Goal: Task Accomplishment & Management: Complete application form

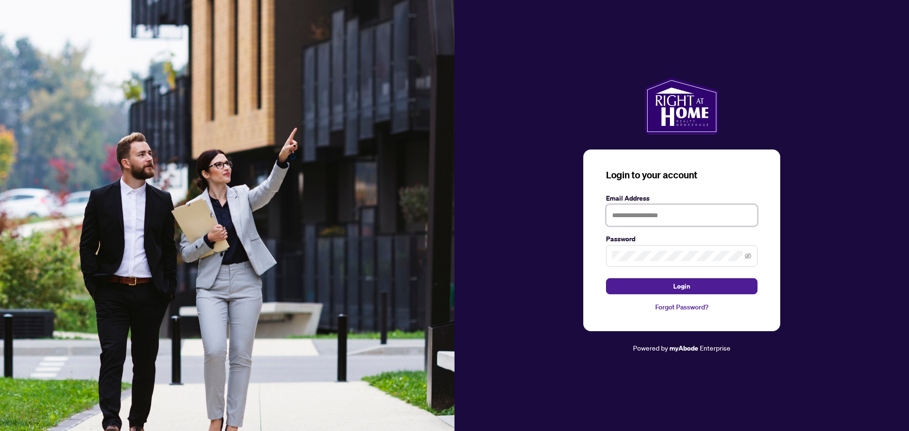
click at [724, 216] on input "text" at bounding box center [681, 216] width 151 height 22
type input "*"
type input "**********"
click at [606, 278] on button "Login" at bounding box center [681, 286] width 151 height 16
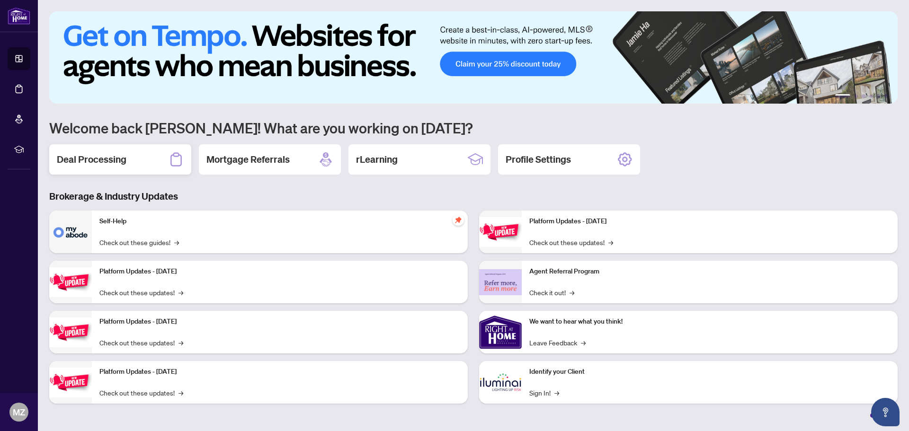
click at [134, 162] on div "Deal Processing" at bounding box center [120, 159] width 142 height 30
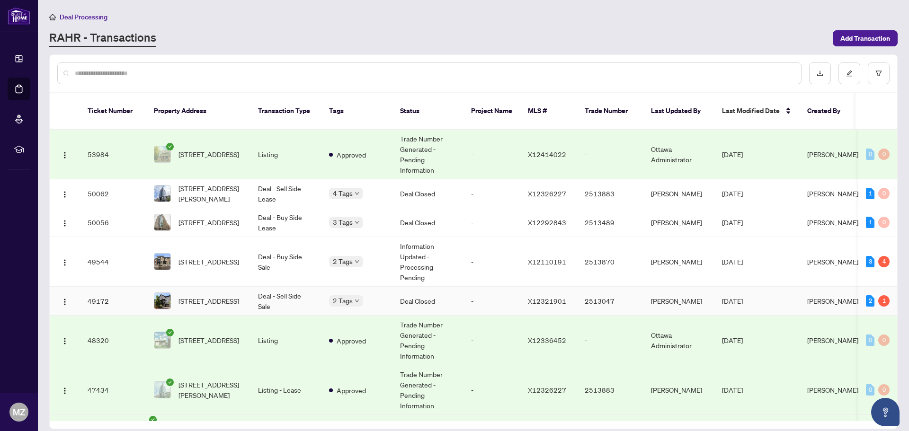
click at [465, 291] on td "-" at bounding box center [491, 301] width 57 height 29
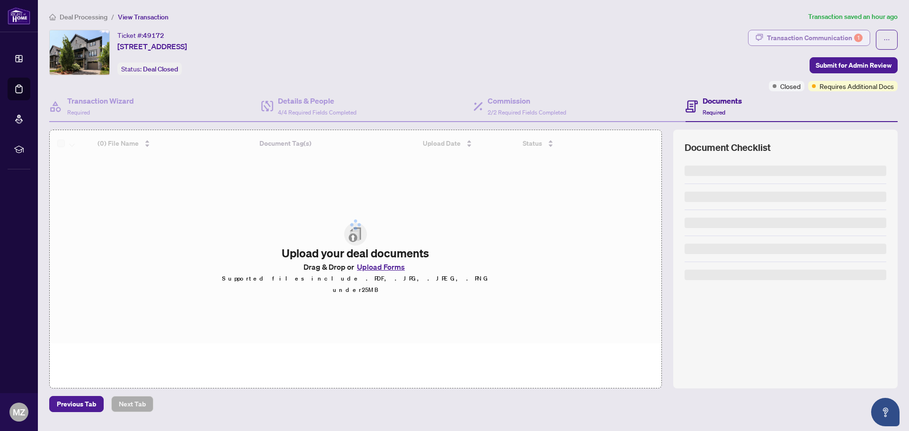
click at [841, 35] on div "Transaction Communication 1" at bounding box center [815, 37] width 96 height 15
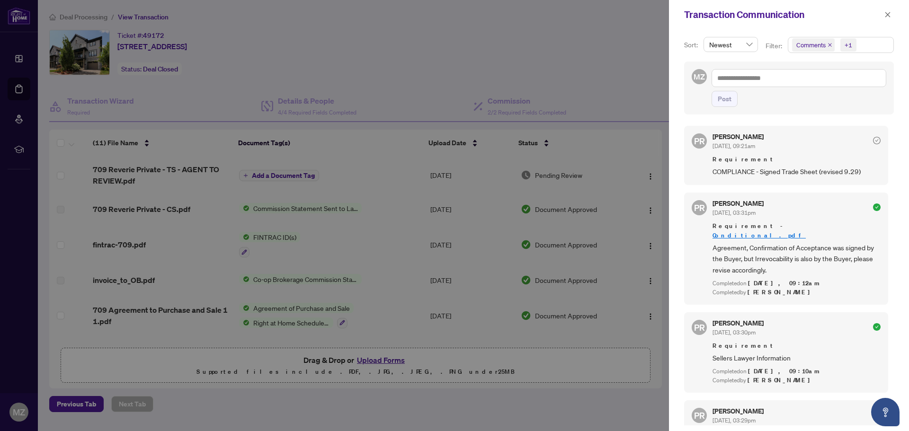
click at [799, 167] on span "COMPLIANCE - Signed Trade Sheet (revised 9.29)" at bounding box center [797, 171] width 168 height 11
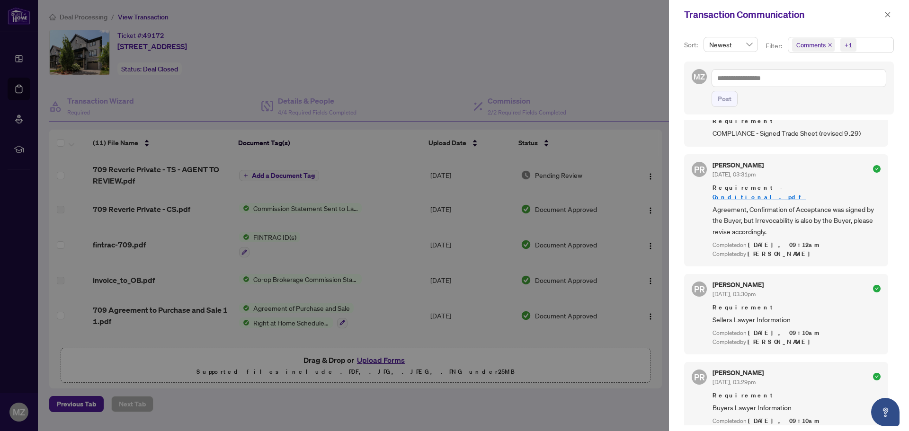
scroll to position [95, 0]
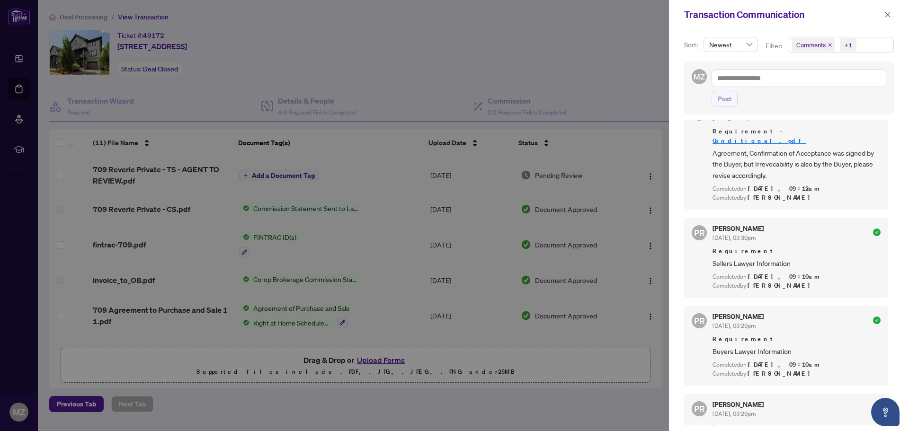
click at [411, 128] on div at bounding box center [454, 215] width 909 height 431
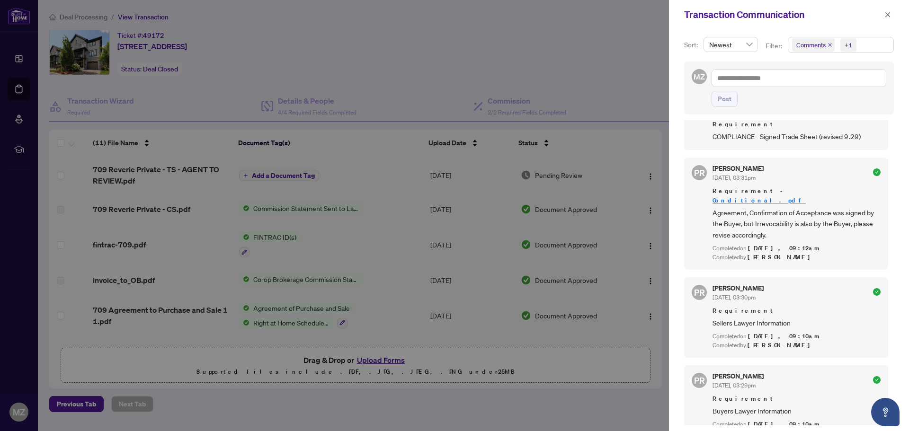
scroll to position [0, 0]
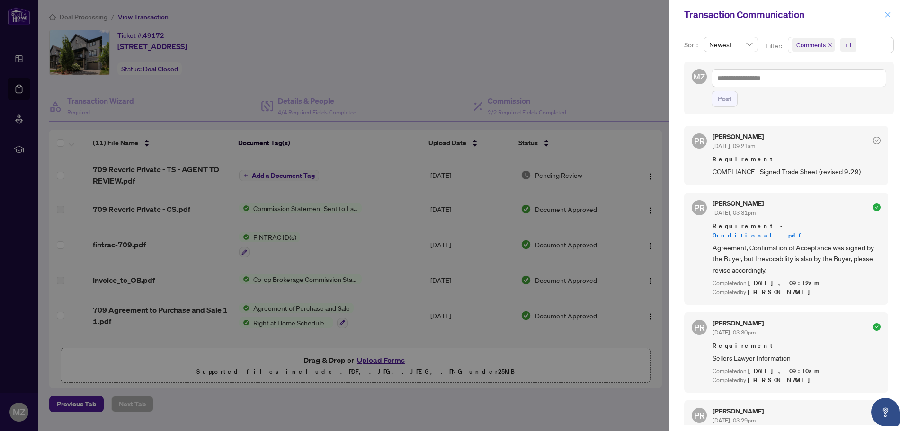
click at [890, 10] on span "button" at bounding box center [887, 14] width 7 height 15
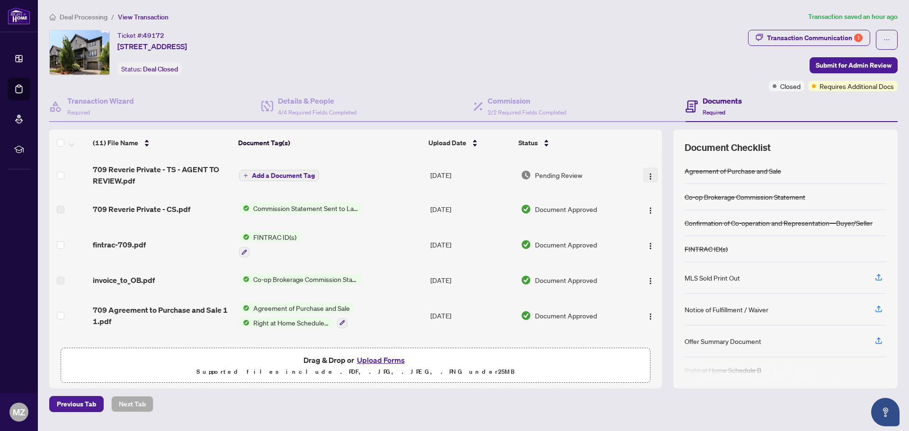
click at [650, 175] on img "button" at bounding box center [651, 177] width 8 height 8
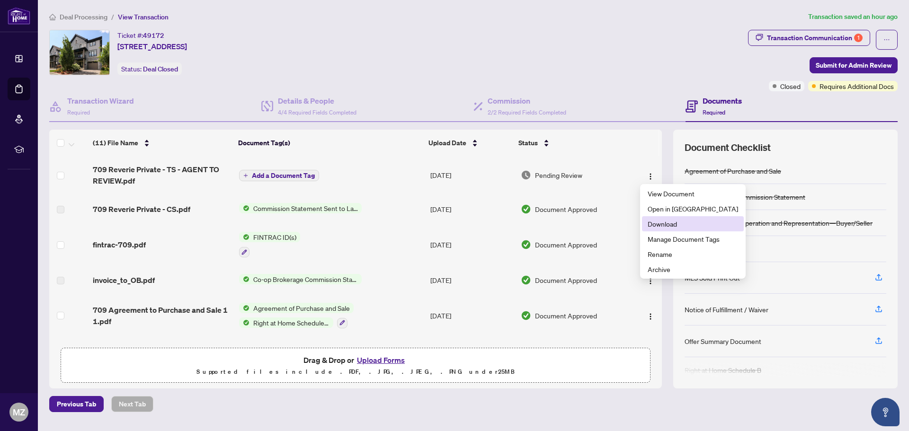
click at [661, 230] on li "Download" at bounding box center [693, 223] width 102 height 15
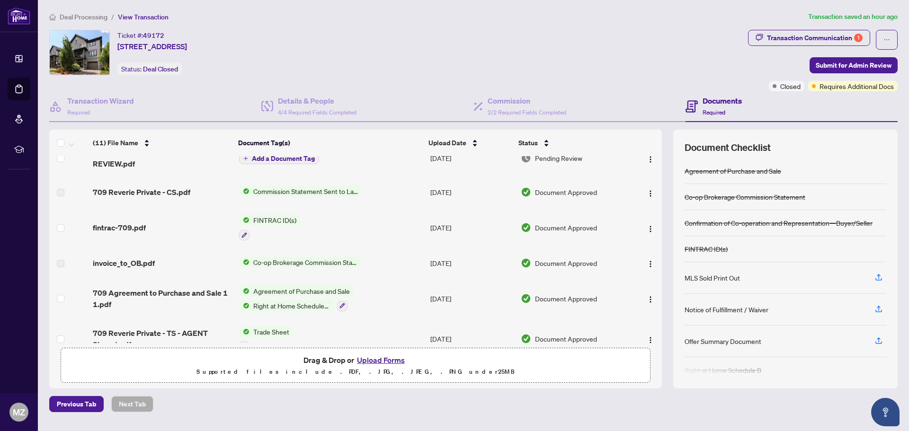
scroll to position [47, 0]
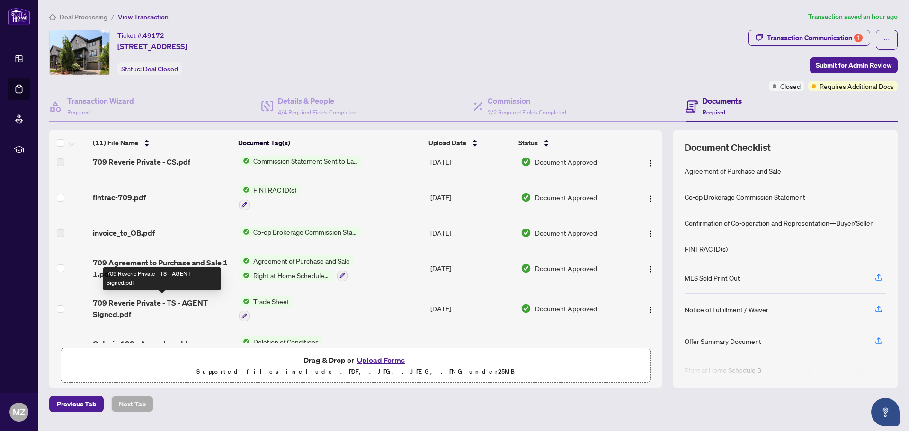
click at [186, 305] on span "709 Reverie Private - TS - AGENT Signed.pdf" at bounding box center [162, 308] width 139 height 23
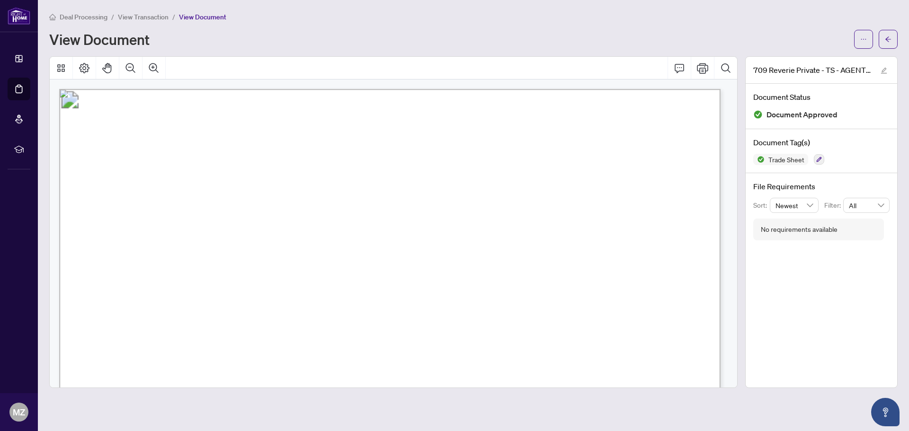
click at [156, 15] on span "View Transaction" at bounding box center [143, 17] width 51 height 9
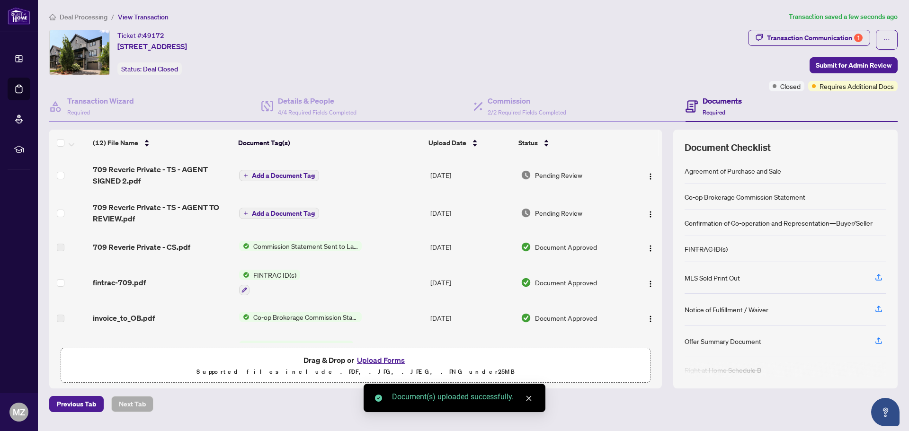
click at [306, 175] on span "Add a Document Tag" at bounding box center [283, 175] width 63 height 7
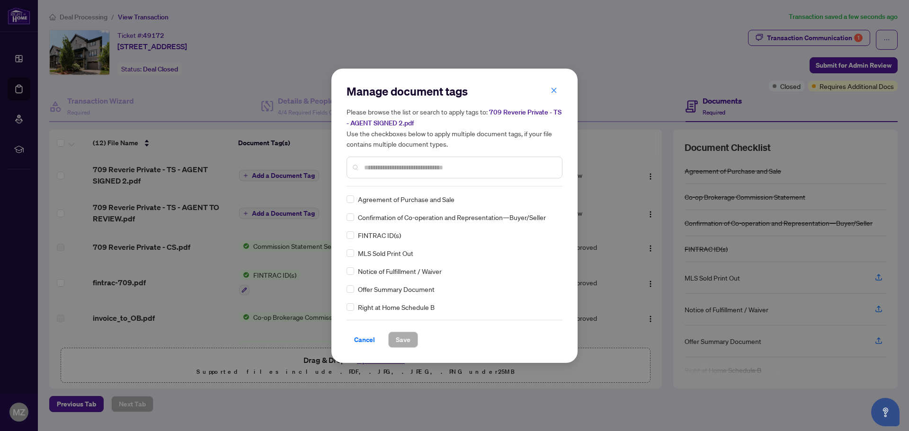
click at [428, 181] on div "Manage document tags Please browse the list or search to apply tags to: 709 Rev…" at bounding box center [455, 135] width 216 height 103
click at [429, 170] on input "text" at bounding box center [459, 167] width 190 height 10
type input "**********"
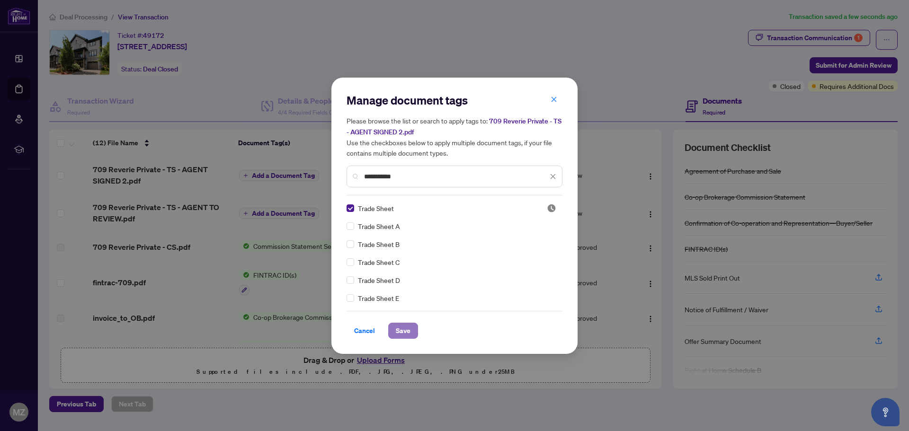
click at [413, 332] on button "Save" at bounding box center [403, 331] width 30 height 16
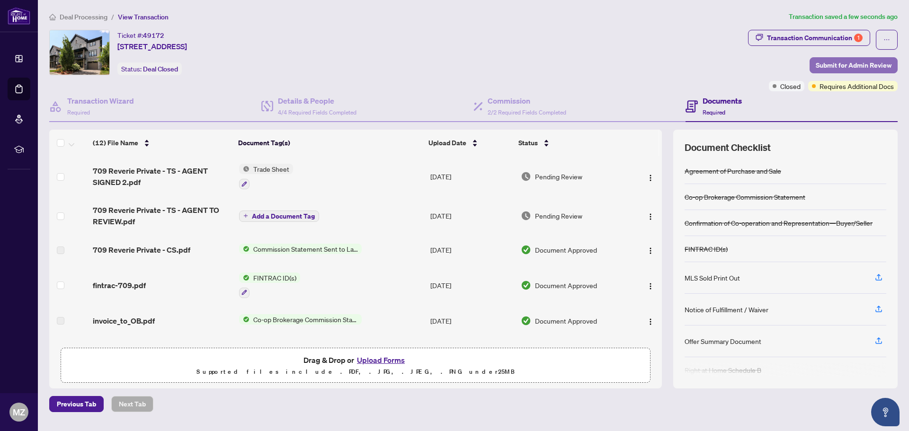
click at [836, 65] on span "Submit for Admin Review" at bounding box center [854, 65] width 76 height 15
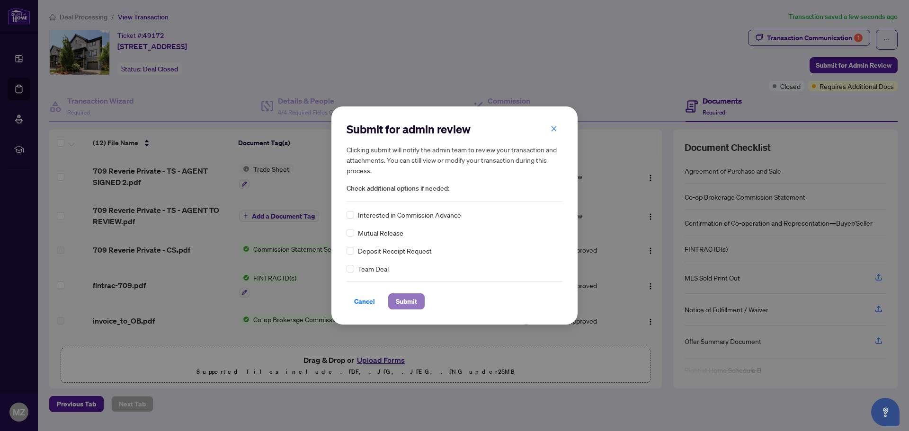
click at [413, 298] on span "Submit" at bounding box center [406, 301] width 21 height 15
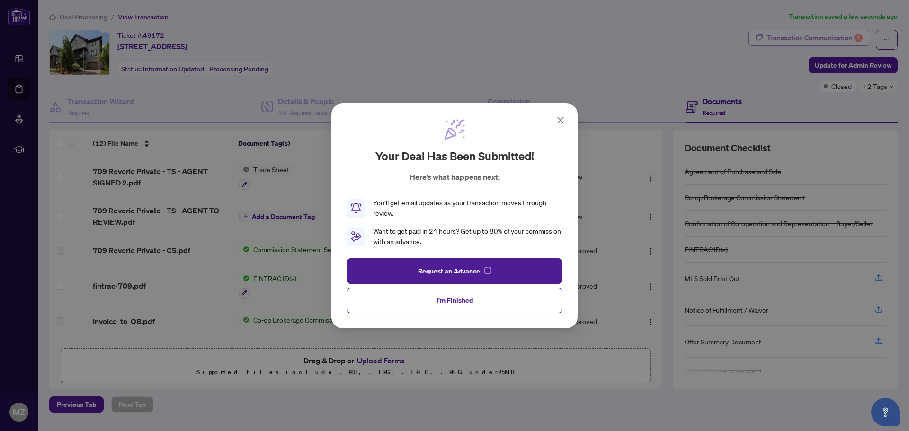
click at [818, 34] on div "Your deal has been submitted! Here’s what happens next: You’ll get email update…" at bounding box center [454, 215] width 909 height 431
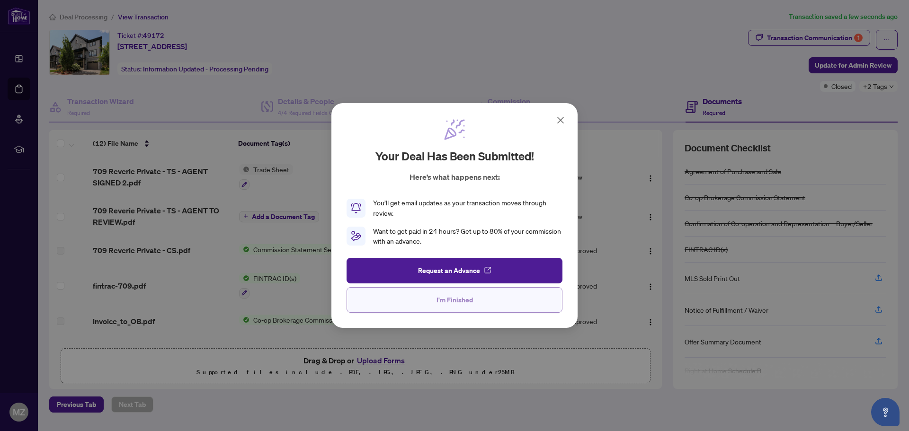
click at [474, 302] on button "I'm Finished" at bounding box center [455, 300] width 216 height 26
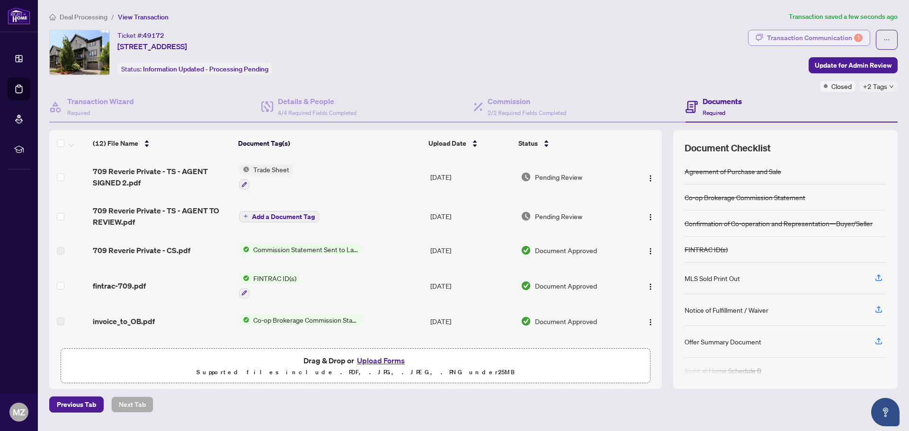
click at [846, 39] on div "Transaction Communication 1" at bounding box center [815, 37] width 96 height 15
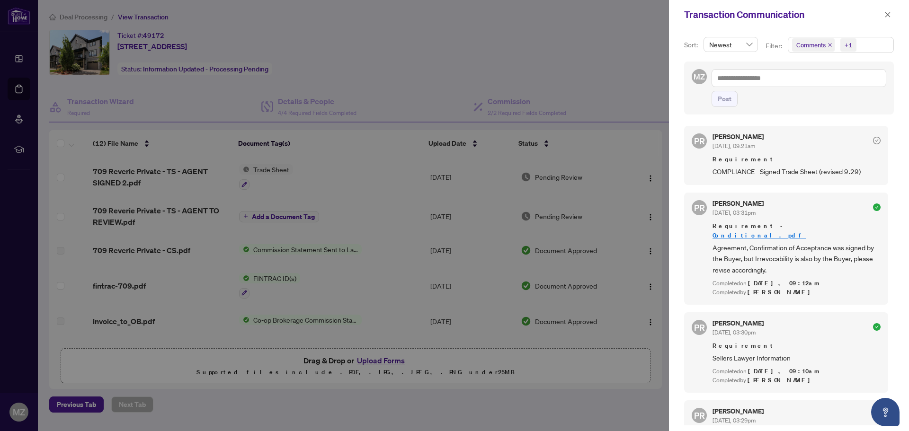
click at [838, 175] on span "COMPLIANCE - Signed Trade Sheet (revised 9.29)" at bounding box center [797, 171] width 168 height 11
click at [838, 166] on div "Requirement COMPLIANCE - Signed Trade Sheet (revised 9.29)" at bounding box center [797, 166] width 168 height 22
click at [173, 69] on div at bounding box center [454, 215] width 909 height 431
click at [199, 110] on div at bounding box center [454, 215] width 909 height 431
click at [881, 17] on div "Transaction Communication" at bounding box center [782, 15] width 197 height 14
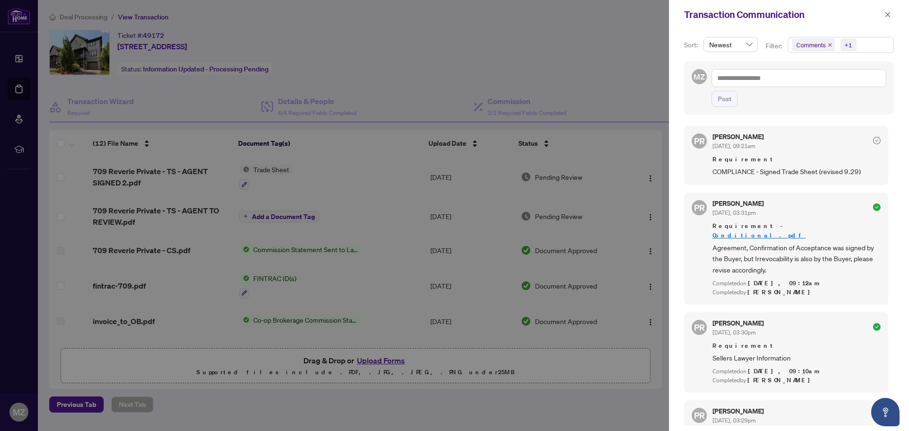
click at [896, 12] on div "Transaction Communication" at bounding box center [789, 14] width 240 height 29
click at [893, 13] on button "button" at bounding box center [888, 14] width 12 height 11
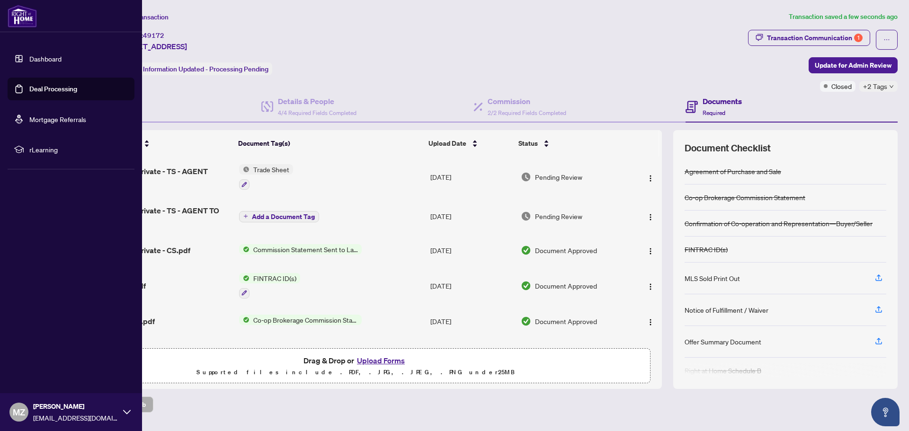
click at [41, 61] on link "Dashboard" at bounding box center [45, 58] width 32 height 9
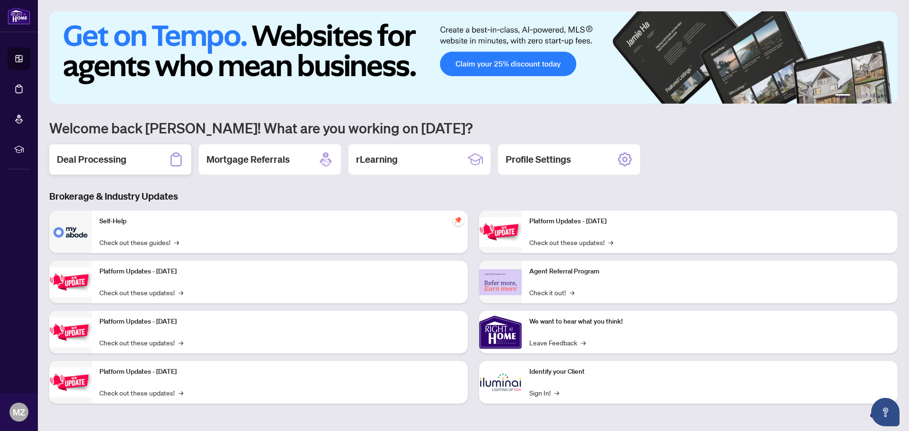
click at [128, 157] on div "Deal Processing" at bounding box center [120, 159] width 142 height 30
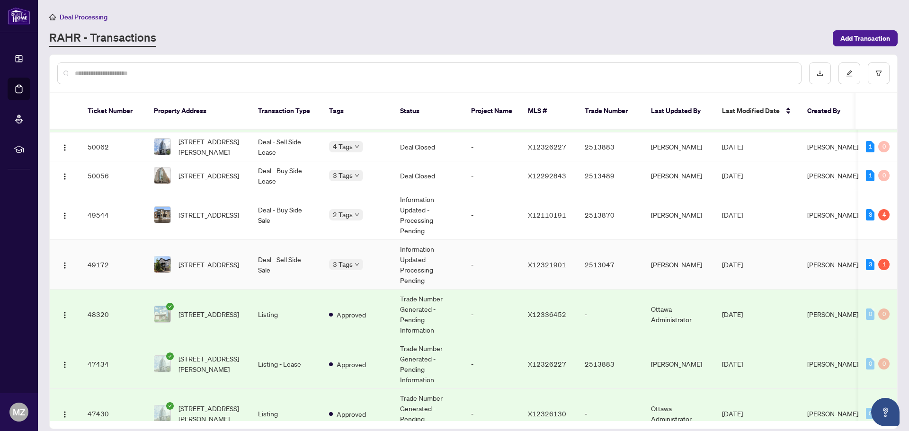
scroll to position [47, 0]
click at [304, 205] on td "Deal - Buy Side Sale" at bounding box center [285, 215] width 71 height 50
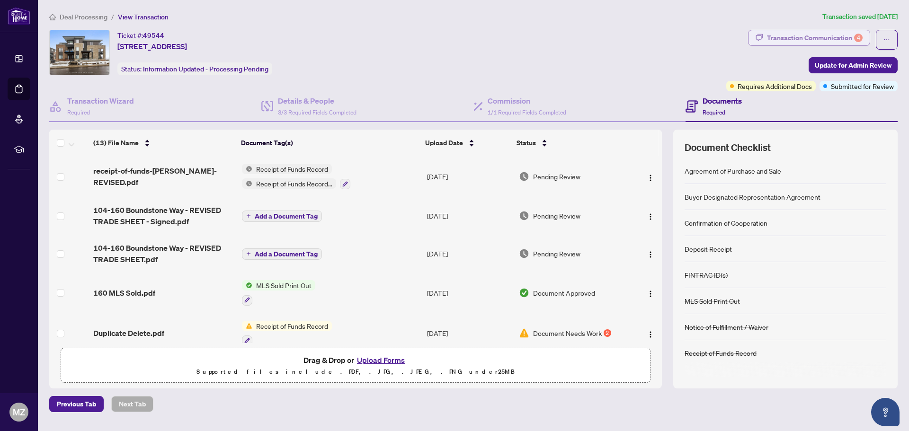
click at [846, 38] on div "Transaction Communication 4" at bounding box center [815, 37] width 96 height 15
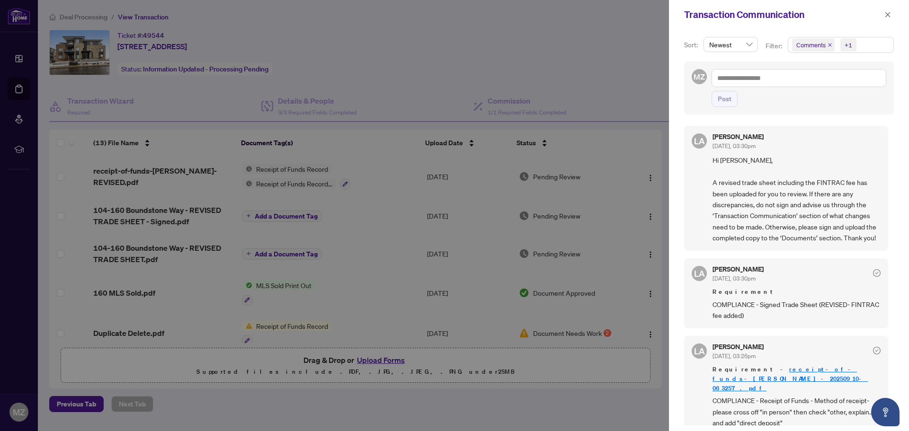
click at [497, 87] on div at bounding box center [454, 215] width 909 height 431
click at [509, 95] on div at bounding box center [454, 215] width 909 height 431
click at [892, 10] on button "button" at bounding box center [888, 14] width 12 height 11
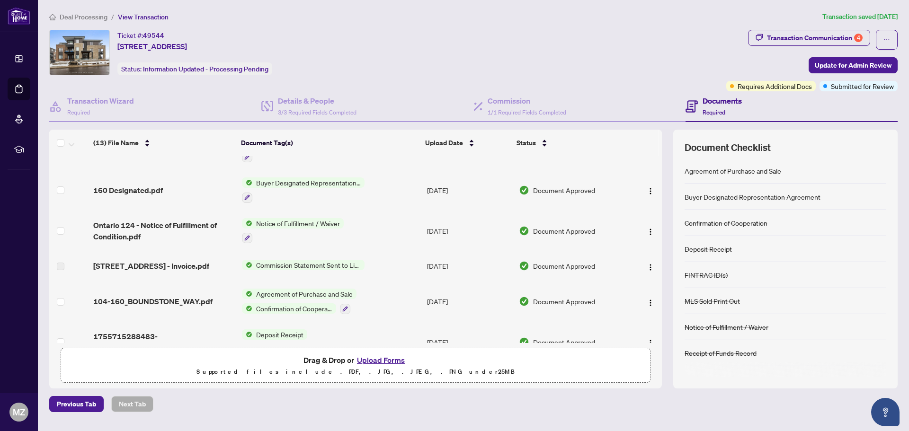
scroll to position [326, 0]
